Goal: Find specific page/section: Find specific page/section

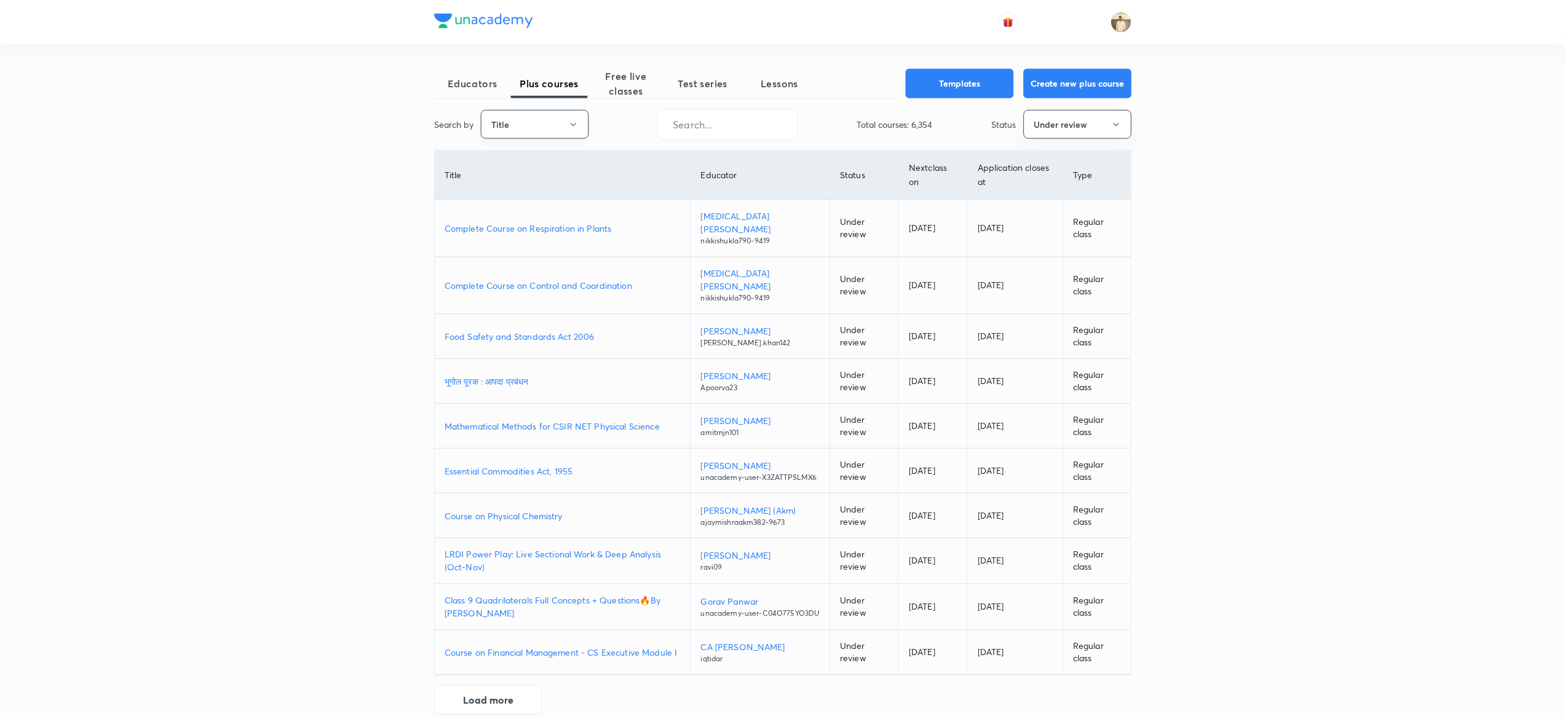
click at [552, 127] on button "Title" at bounding box center [536, 125] width 108 height 29
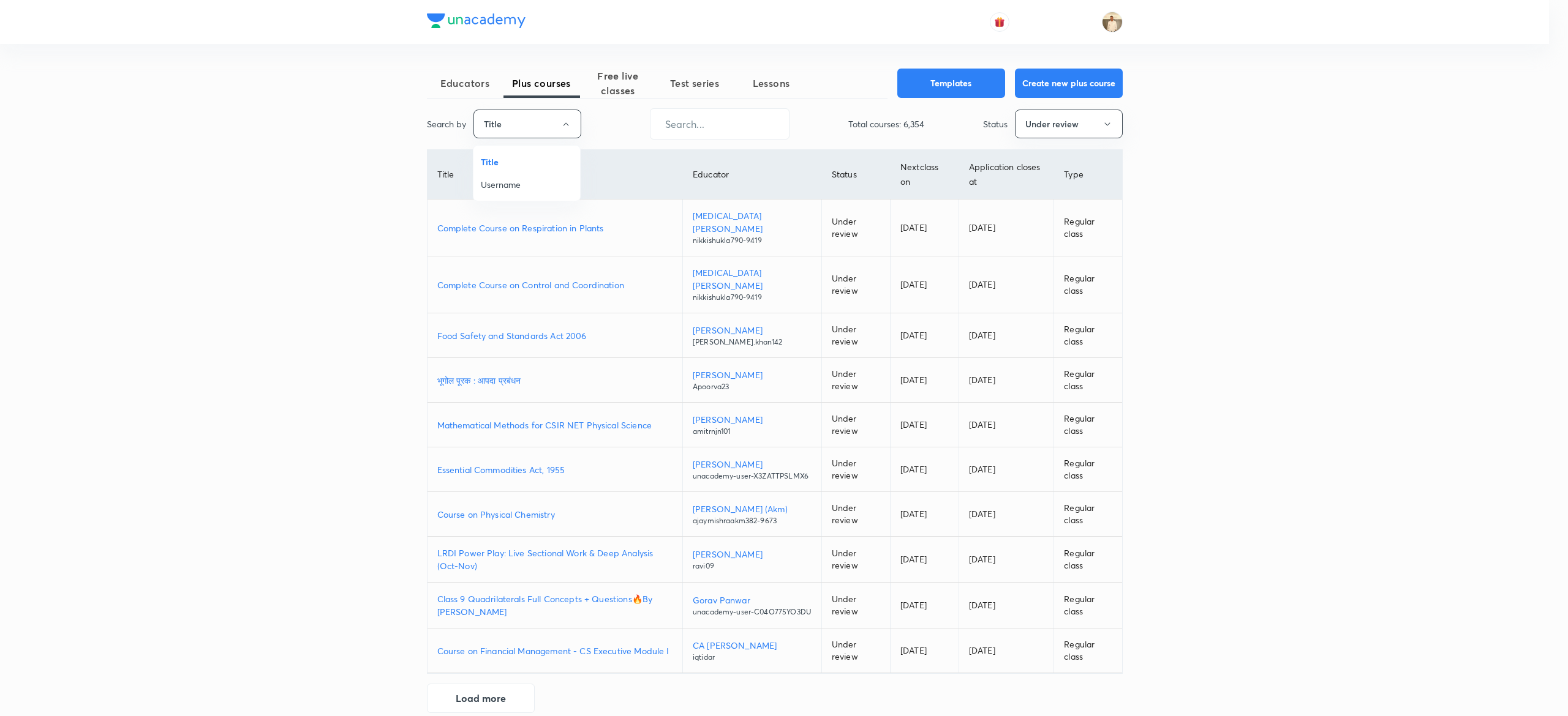
click at [519, 189] on span "Username" at bounding box center [527, 184] width 92 height 13
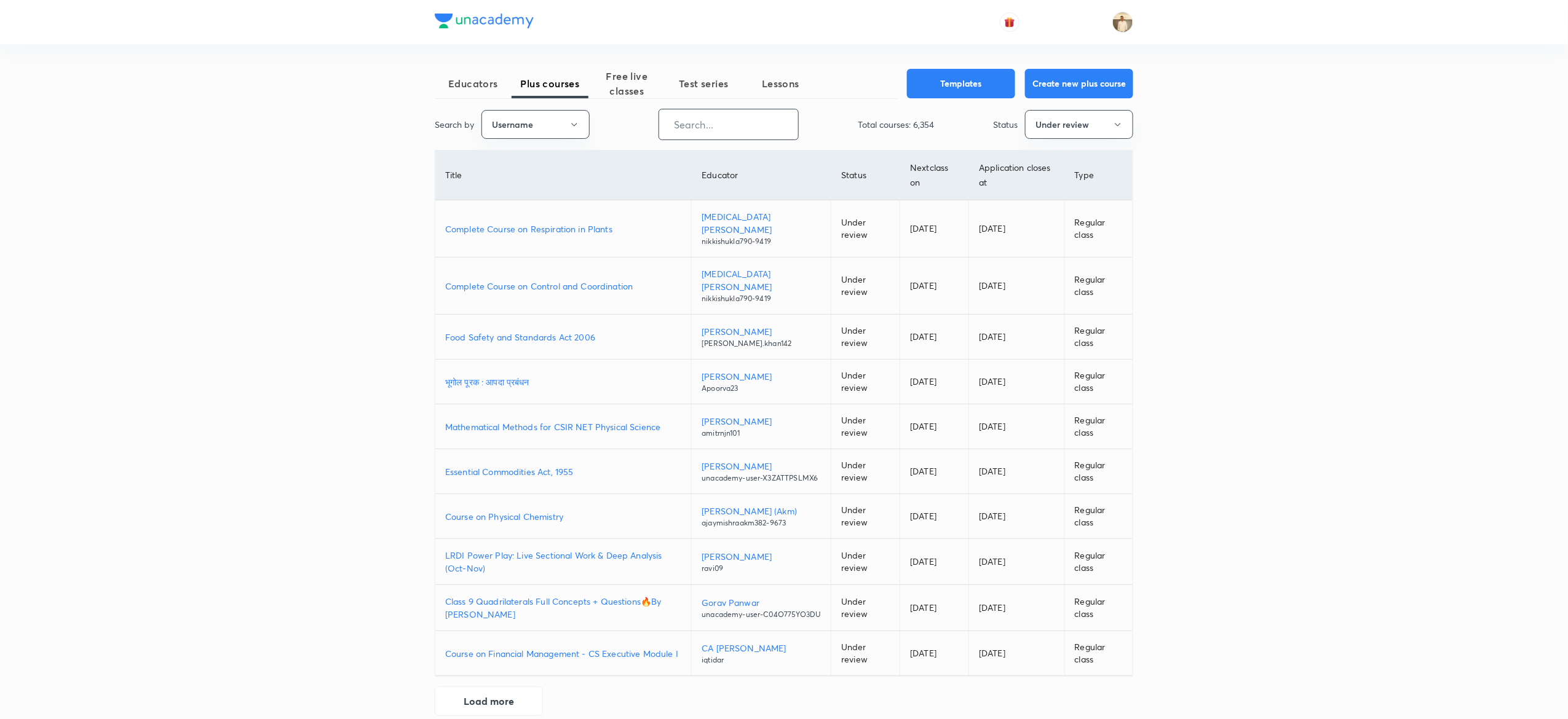
click at [763, 124] on input "text" at bounding box center [728, 124] width 139 height 32
paste input "unacademy-user-yiohkyac01dk"
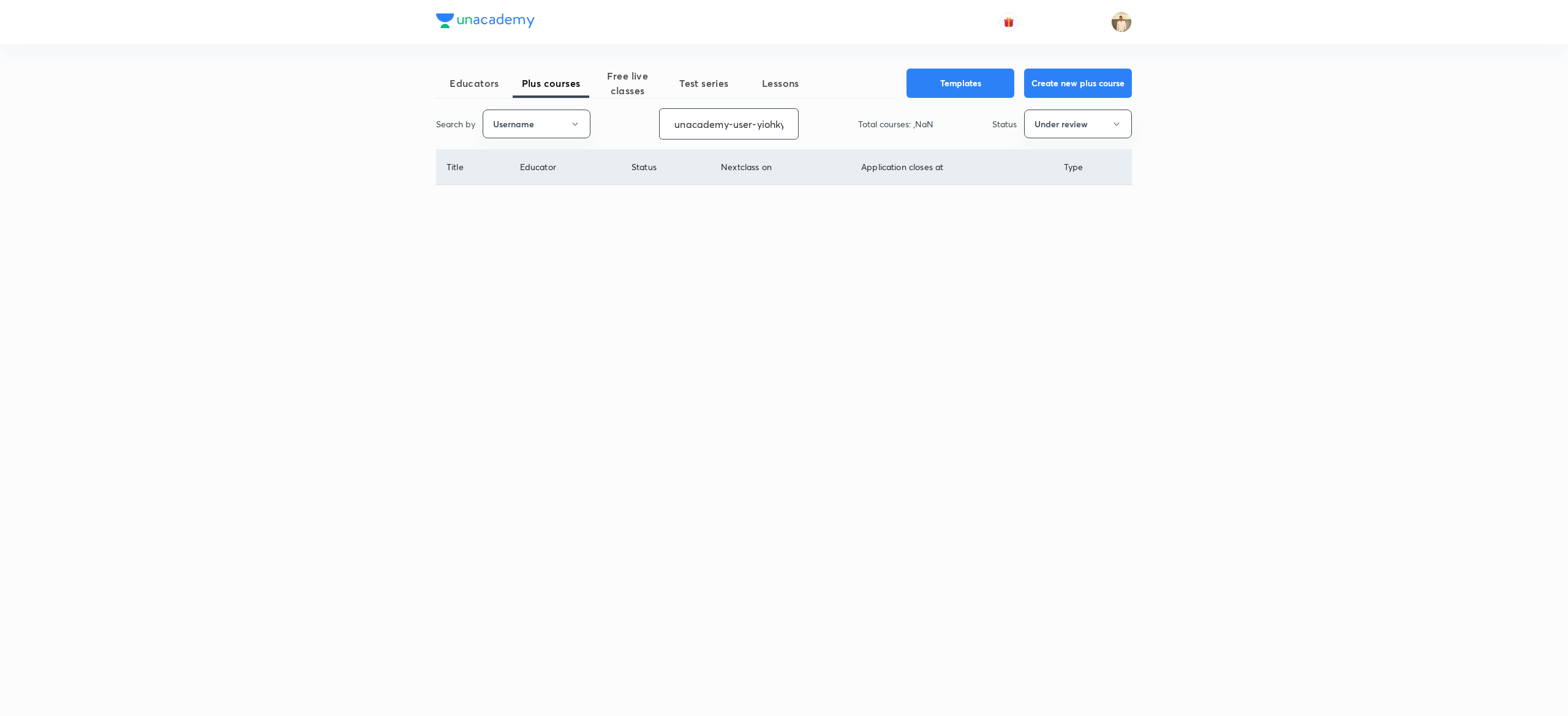
scroll to position [0, 38]
type input "unacademy-user-yiohkyac01dk"
click at [1101, 121] on button "Under review" at bounding box center [1078, 124] width 108 height 29
click at [1049, 232] on span "Live" at bounding box center [1078, 229] width 92 height 13
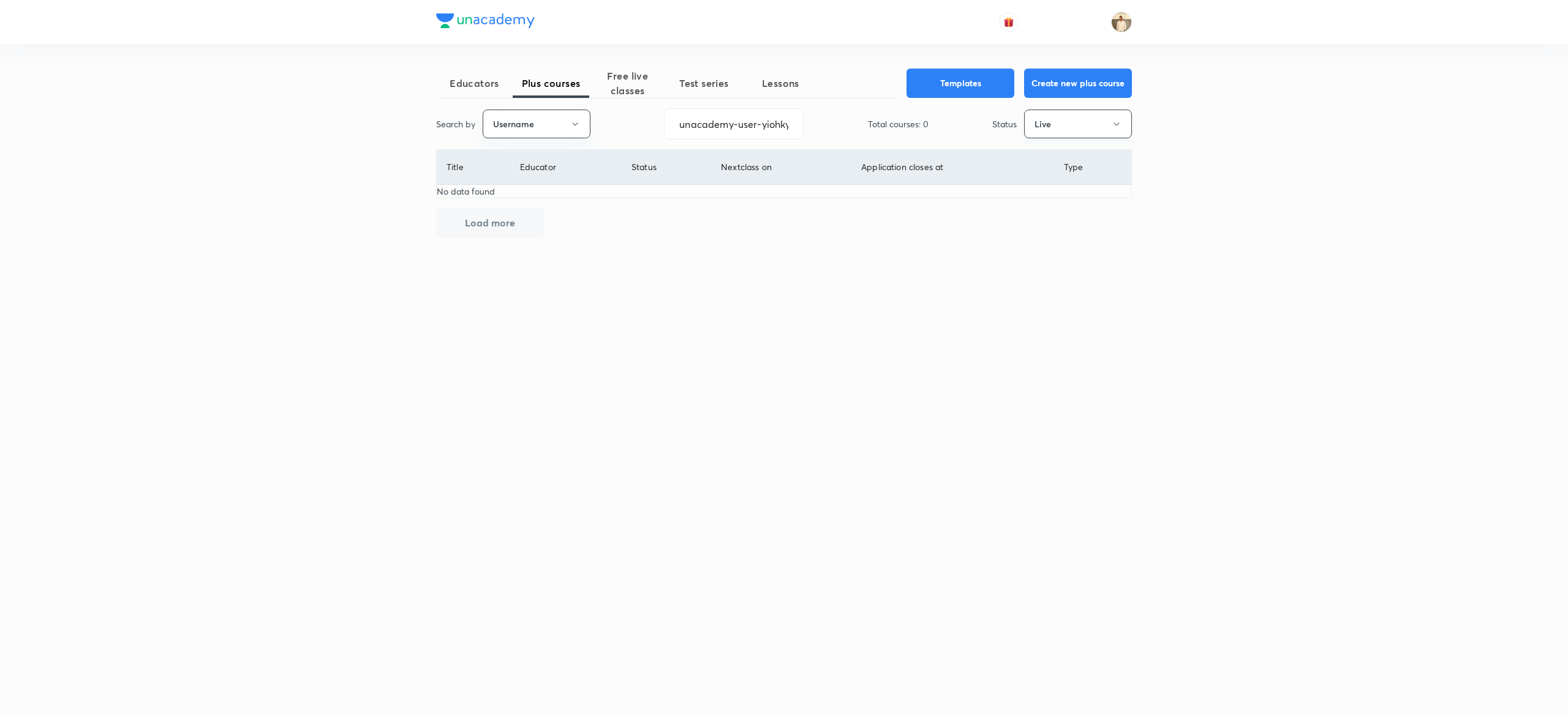
click at [1094, 120] on button "Live" at bounding box center [1078, 124] width 108 height 29
click at [1051, 247] on span "Completed" at bounding box center [1078, 253] width 92 height 13
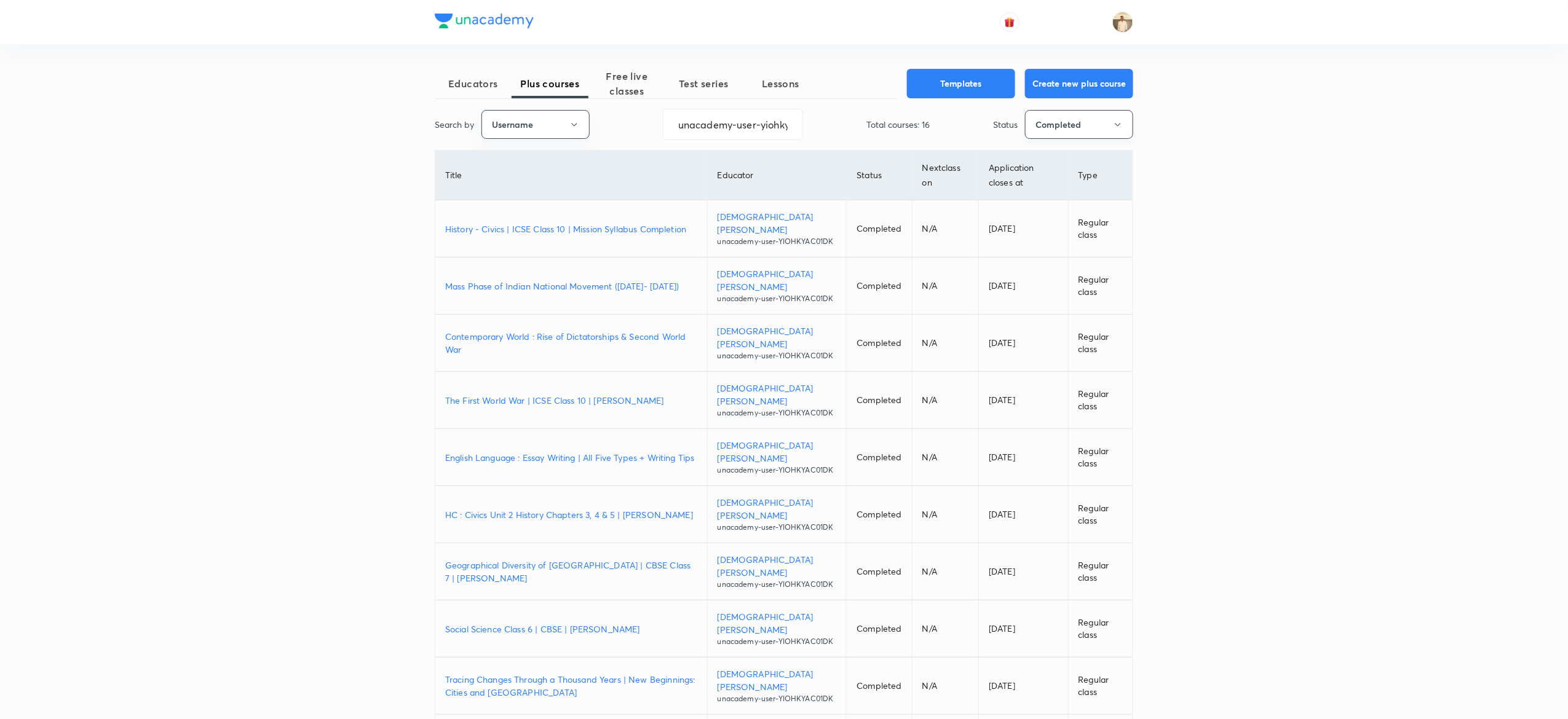
click at [1098, 122] on button "Completed" at bounding box center [1079, 125] width 108 height 29
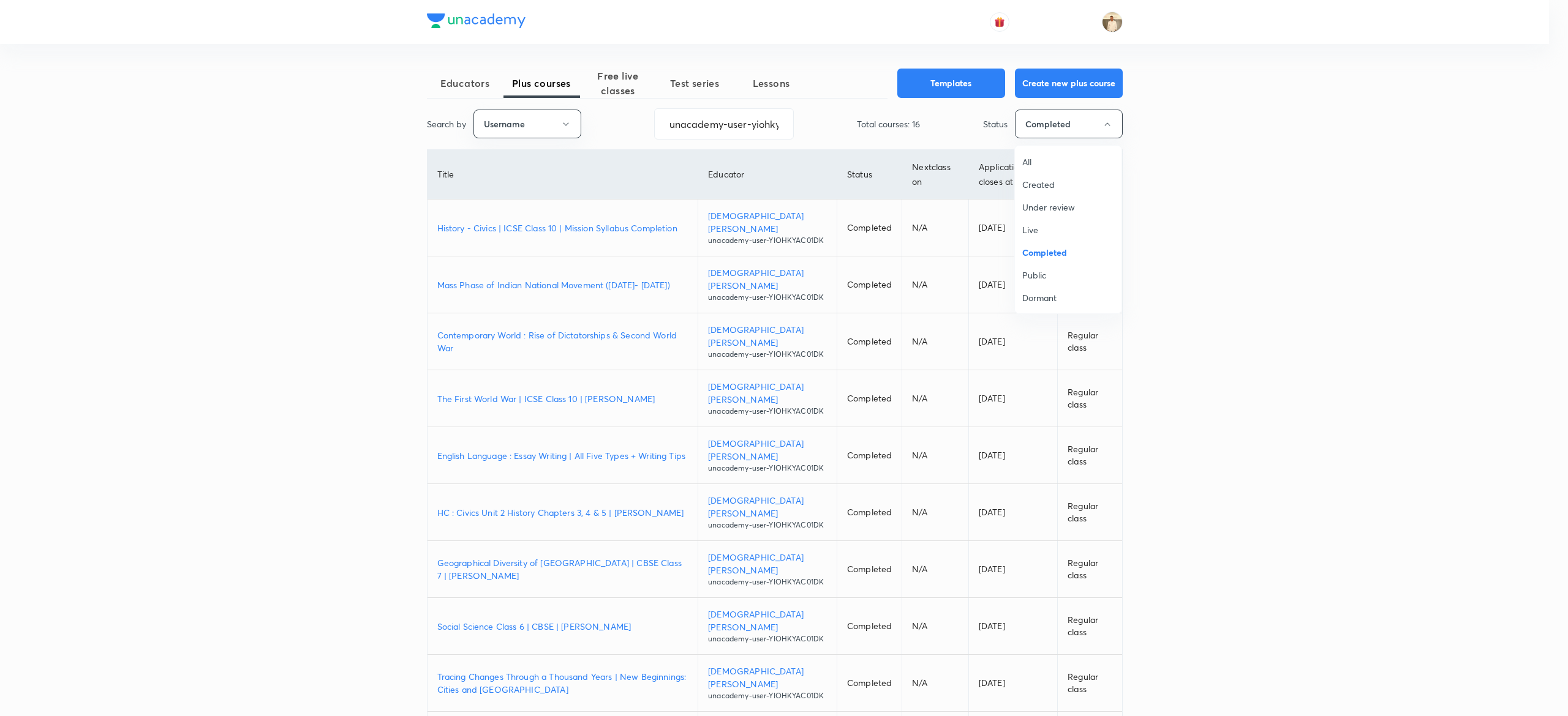
click at [1045, 252] on span "Completed" at bounding box center [1068, 253] width 92 height 13
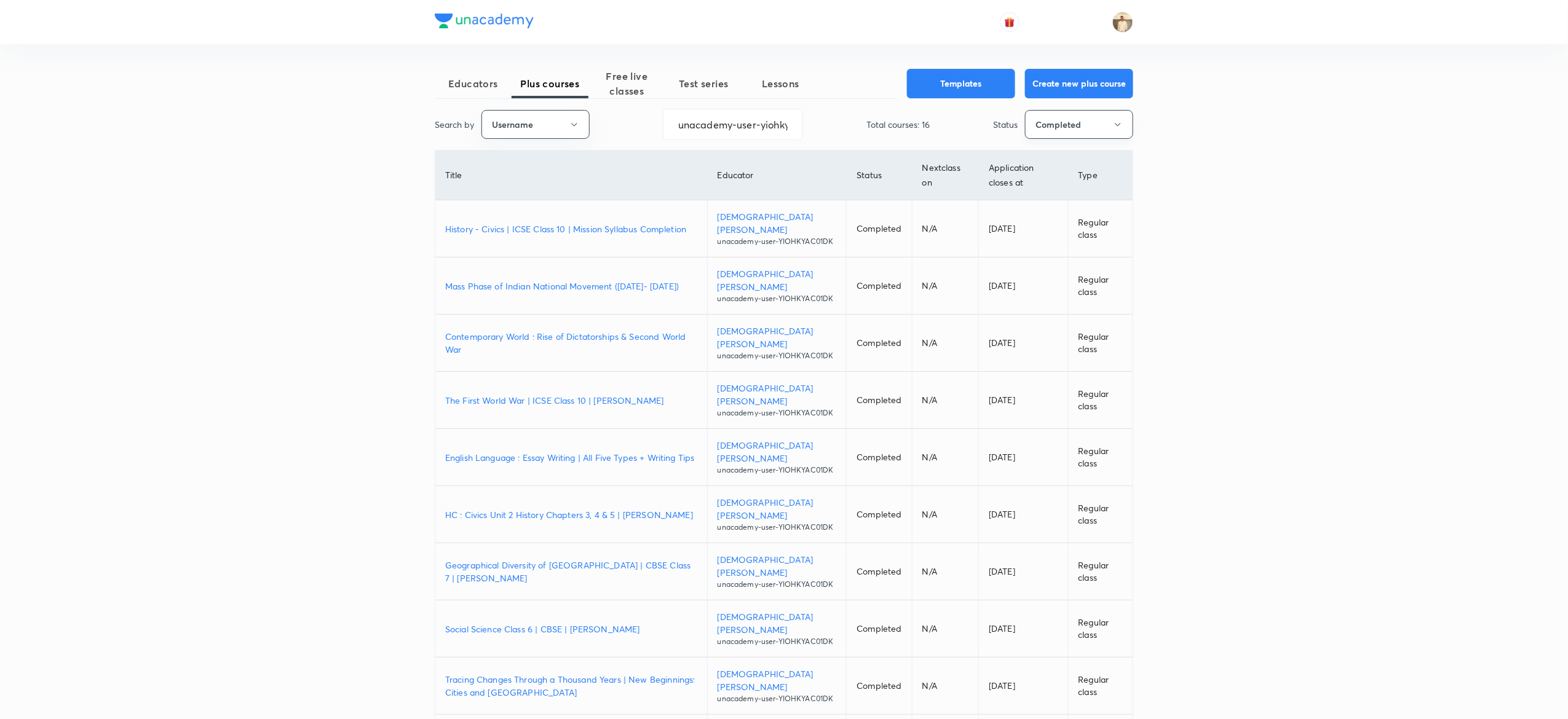
click at [1102, 136] on button "Completed" at bounding box center [1079, 125] width 108 height 29
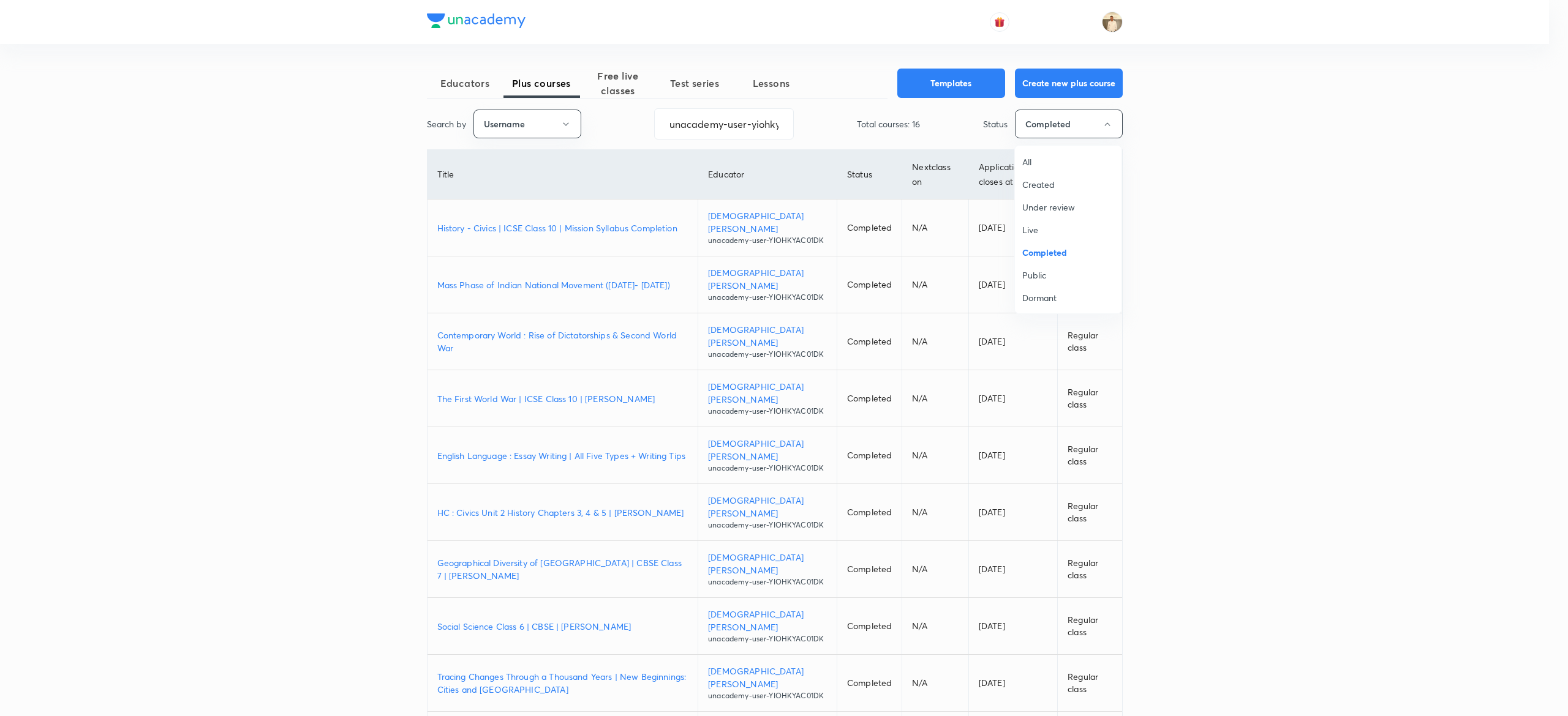
click at [1029, 159] on span "All" at bounding box center [1068, 162] width 92 height 13
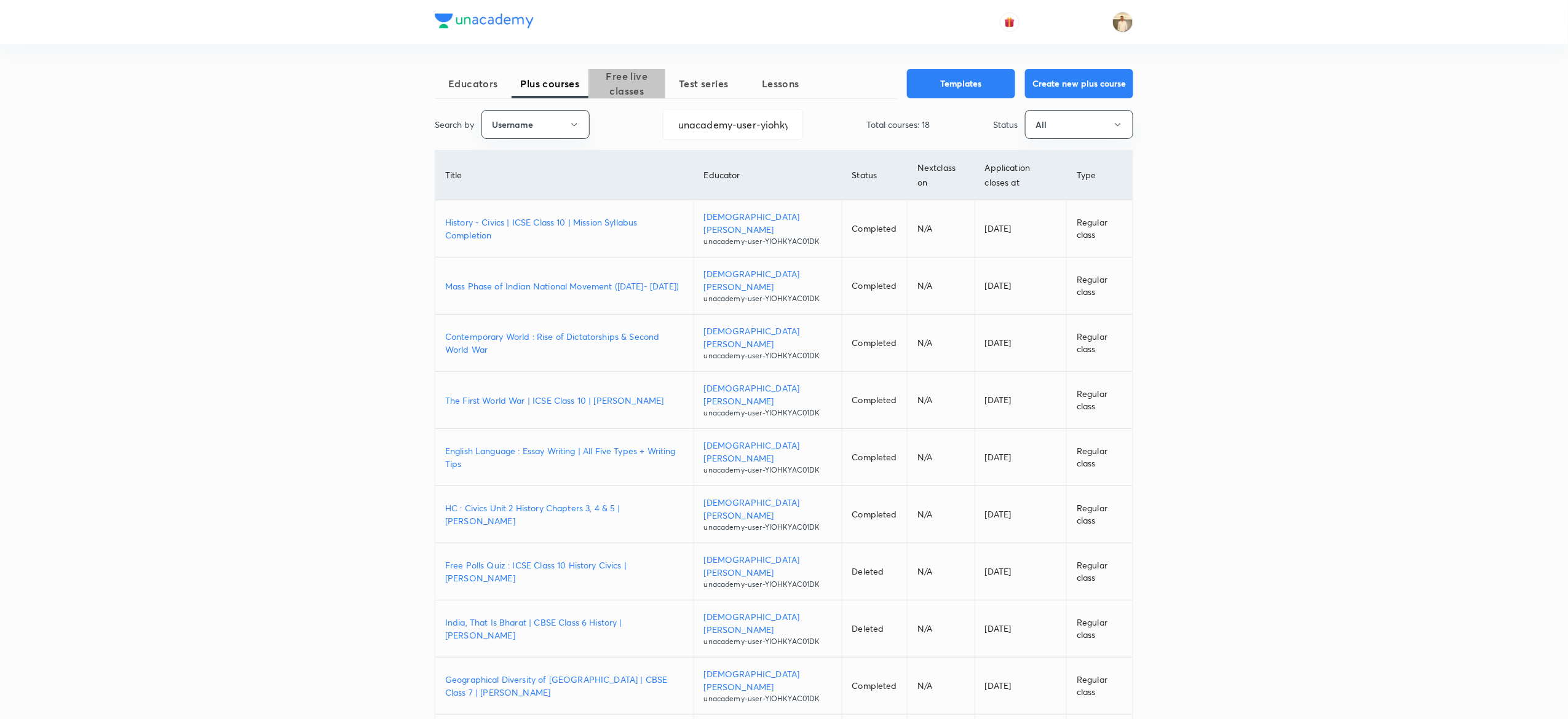
click at [640, 73] on span "Free live classes" at bounding box center [626, 83] width 77 height 30
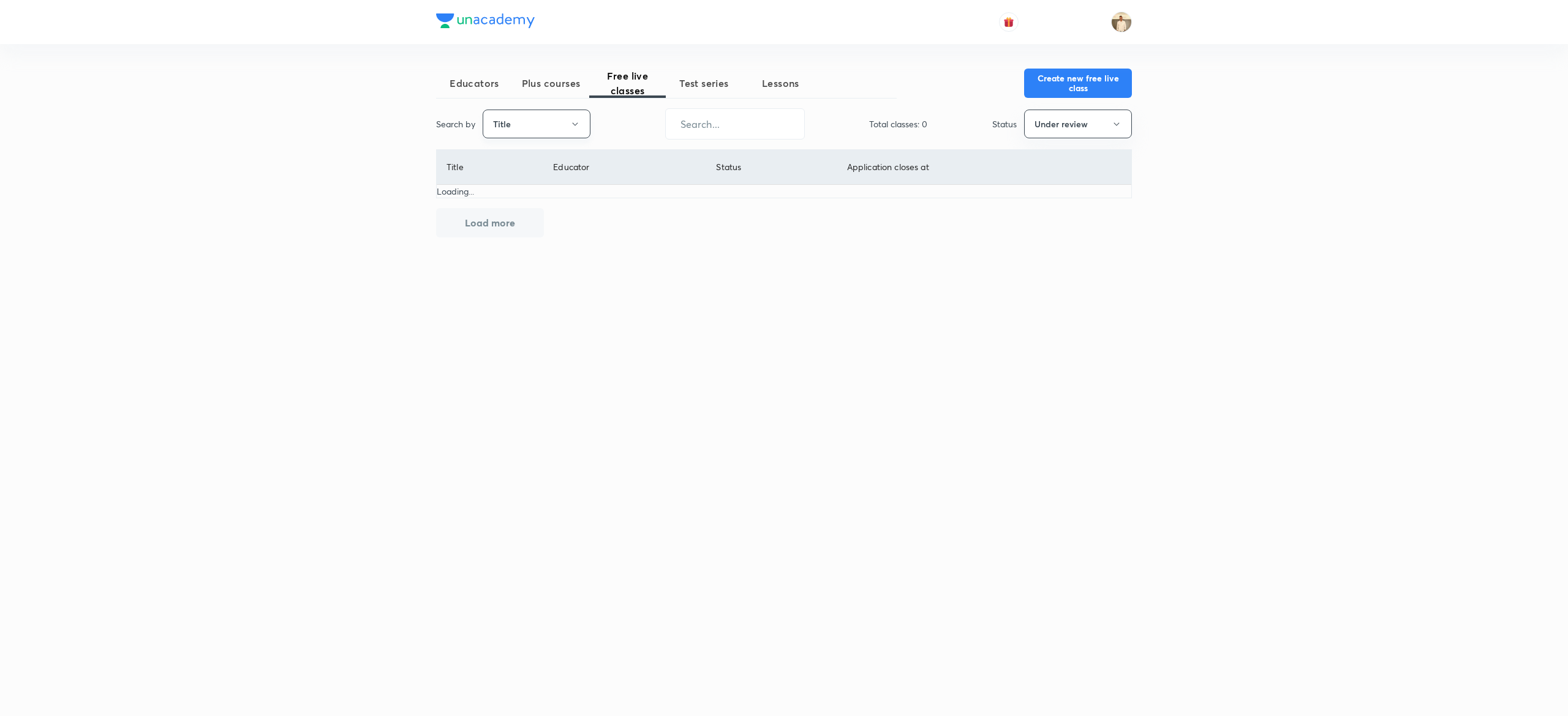
click at [553, 116] on button "Title" at bounding box center [536, 124] width 108 height 29
click at [542, 189] on span "Username" at bounding box center [536, 184] width 92 height 13
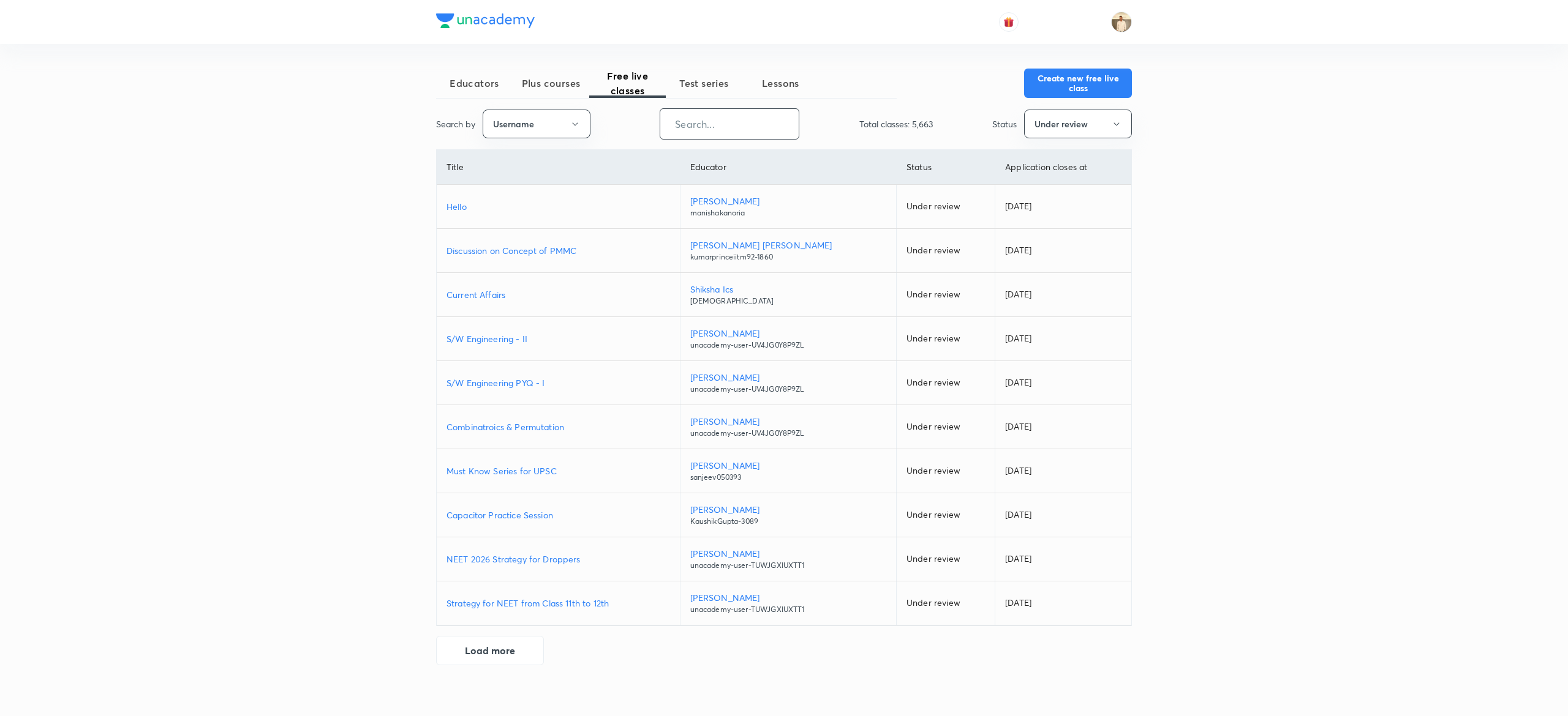
click at [753, 135] on input "text" at bounding box center [730, 123] width 139 height 31
paste input "unacademy-user-yiohkyac01dk"
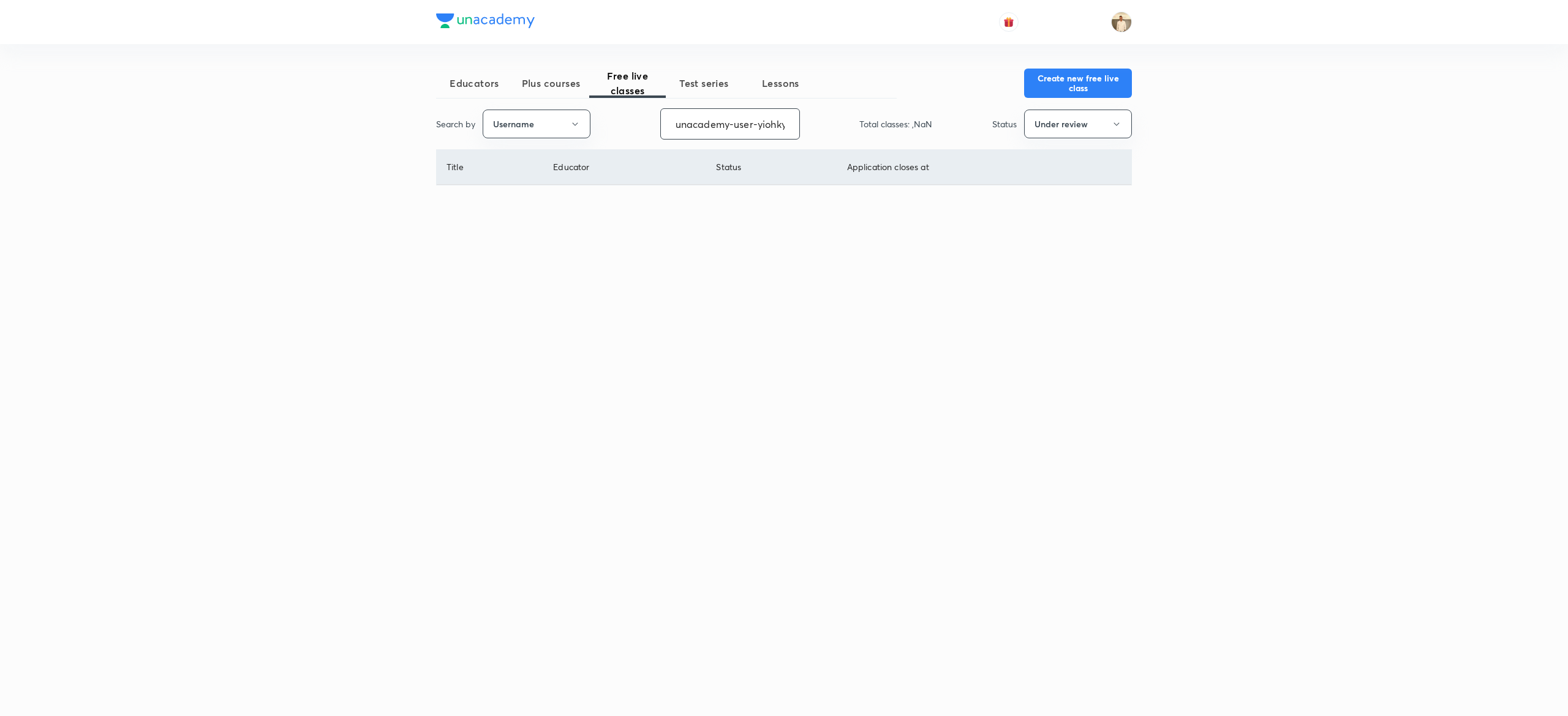
scroll to position [0, 38]
type input "unacademy-user-yiohkyac01dk"
click at [1075, 122] on button "Under review" at bounding box center [1078, 124] width 108 height 29
click at [1039, 225] on span "Live" at bounding box center [1078, 229] width 92 height 13
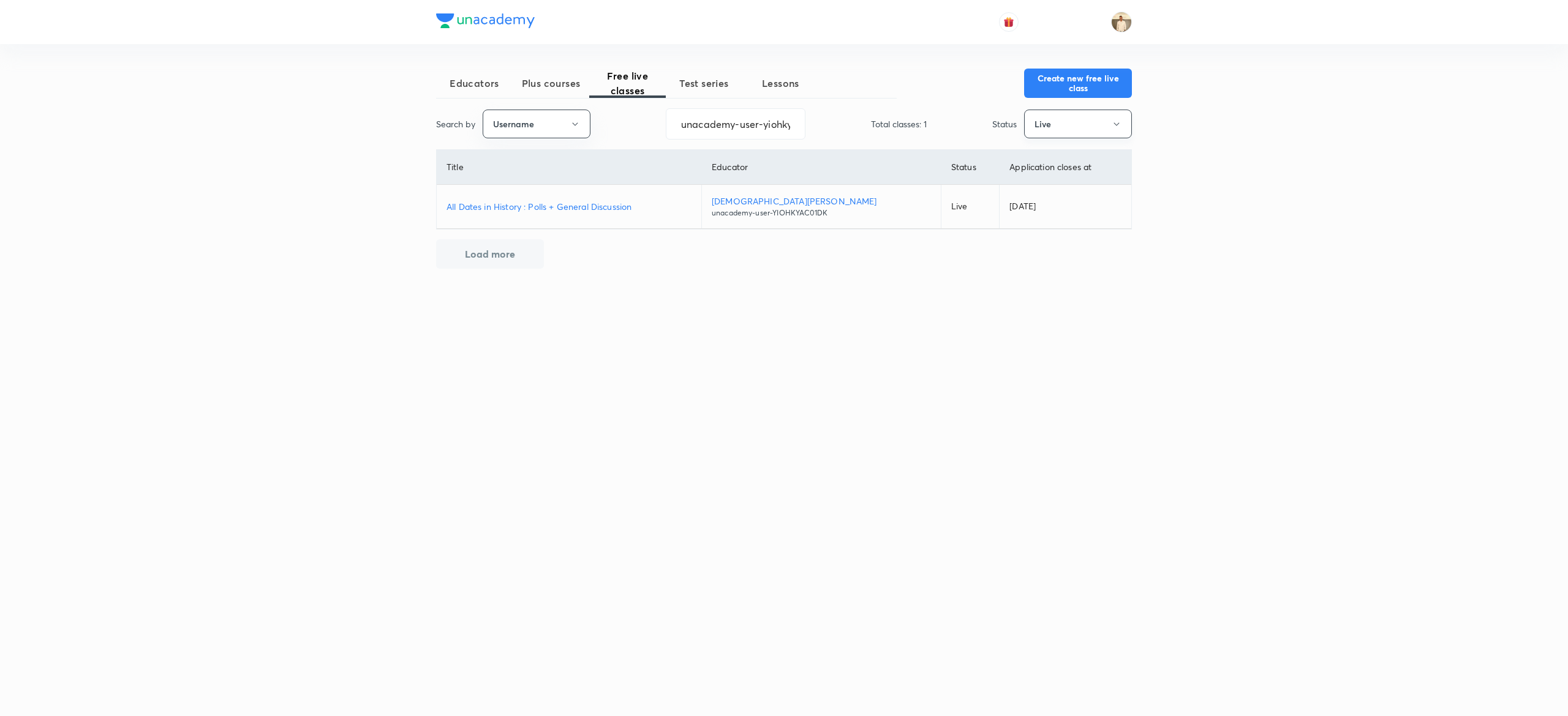
click at [1104, 121] on button "Live" at bounding box center [1078, 124] width 108 height 29
click at [1048, 247] on span "Completed" at bounding box center [1078, 253] width 92 height 13
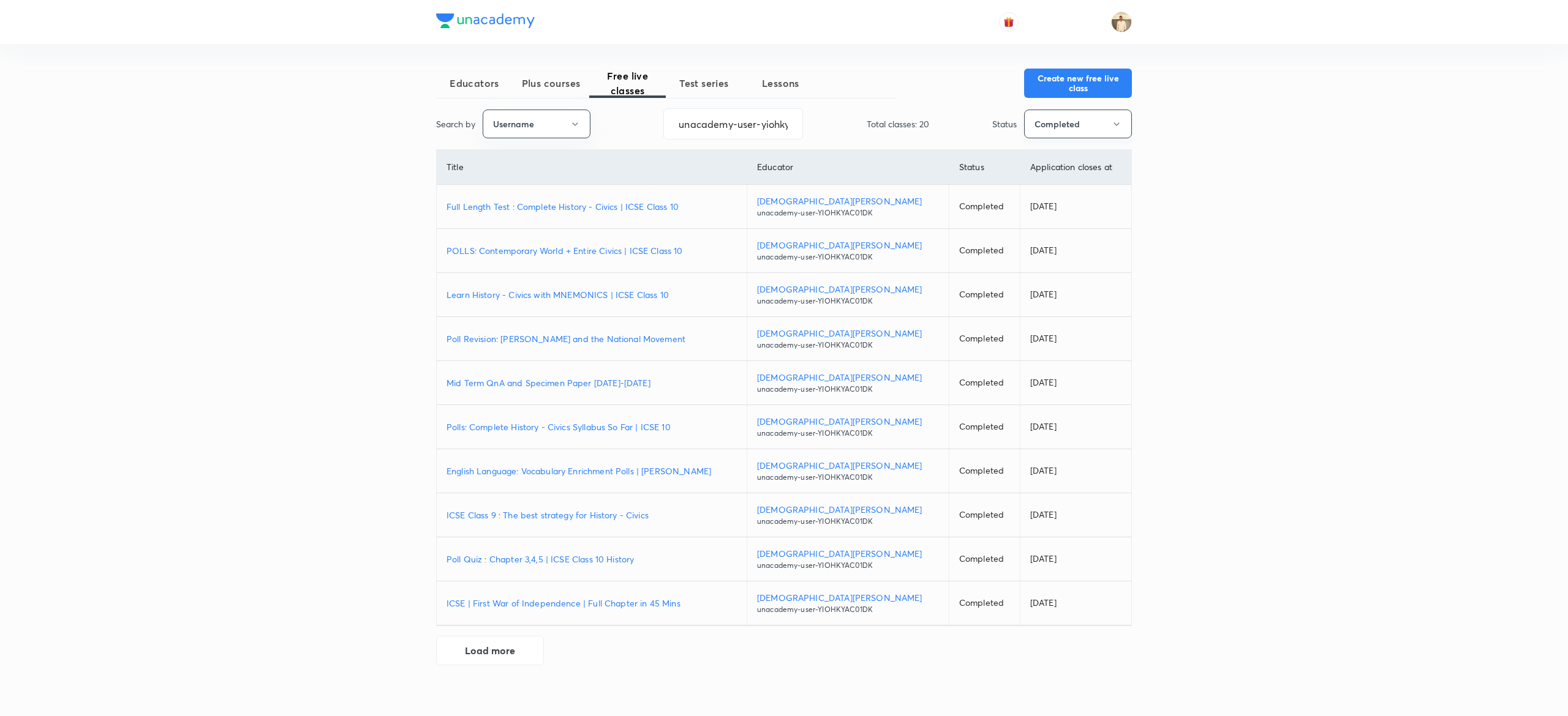
click at [1110, 129] on button "Completed" at bounding box center [1078, 124] width 108 height 29
click at [1044, 159] on span "All" at bounding box center [1078, 162] width 92 height 13
